Goal: Navigation & Orientation: Find specific page/section

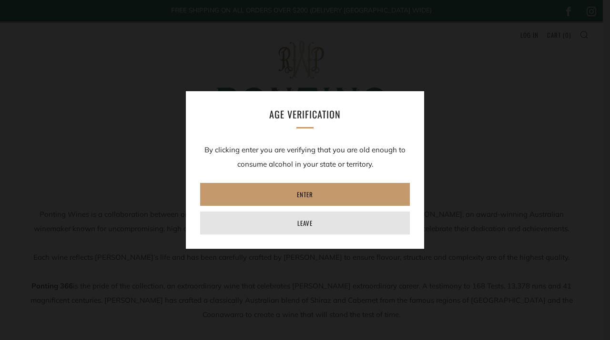
click at [313, 227] on link "Leave" at bounding box center [305, 222] width 210 height 23
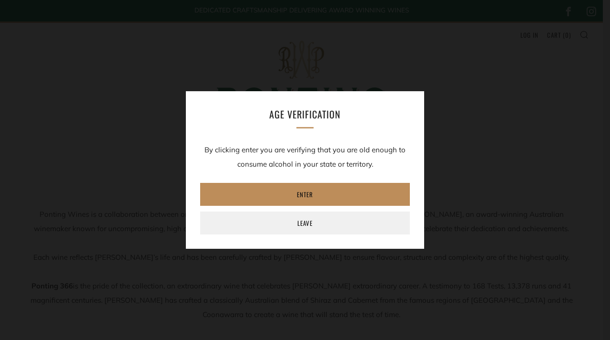
click at [290, 197] on link "Enter" at bounding box center [305, 194] width 210 height 23
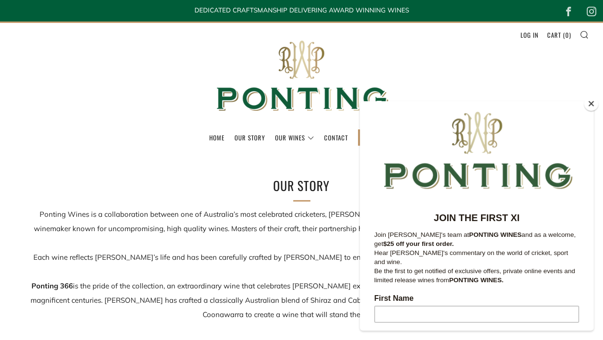
click at [584, 106] on button "Close" at bounding box center [591, 103] width 14 height 14
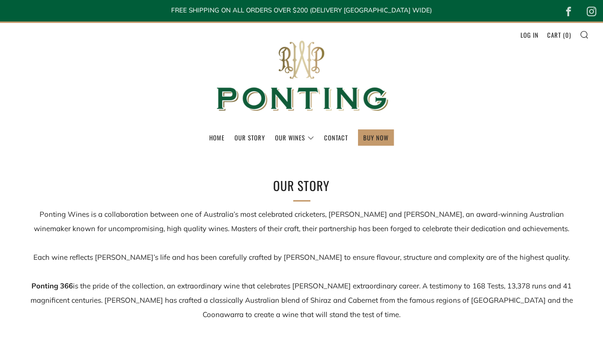
scroll to position [2010, 0]
